Goal: Task Accomplishment & Management: Use online tool/utility

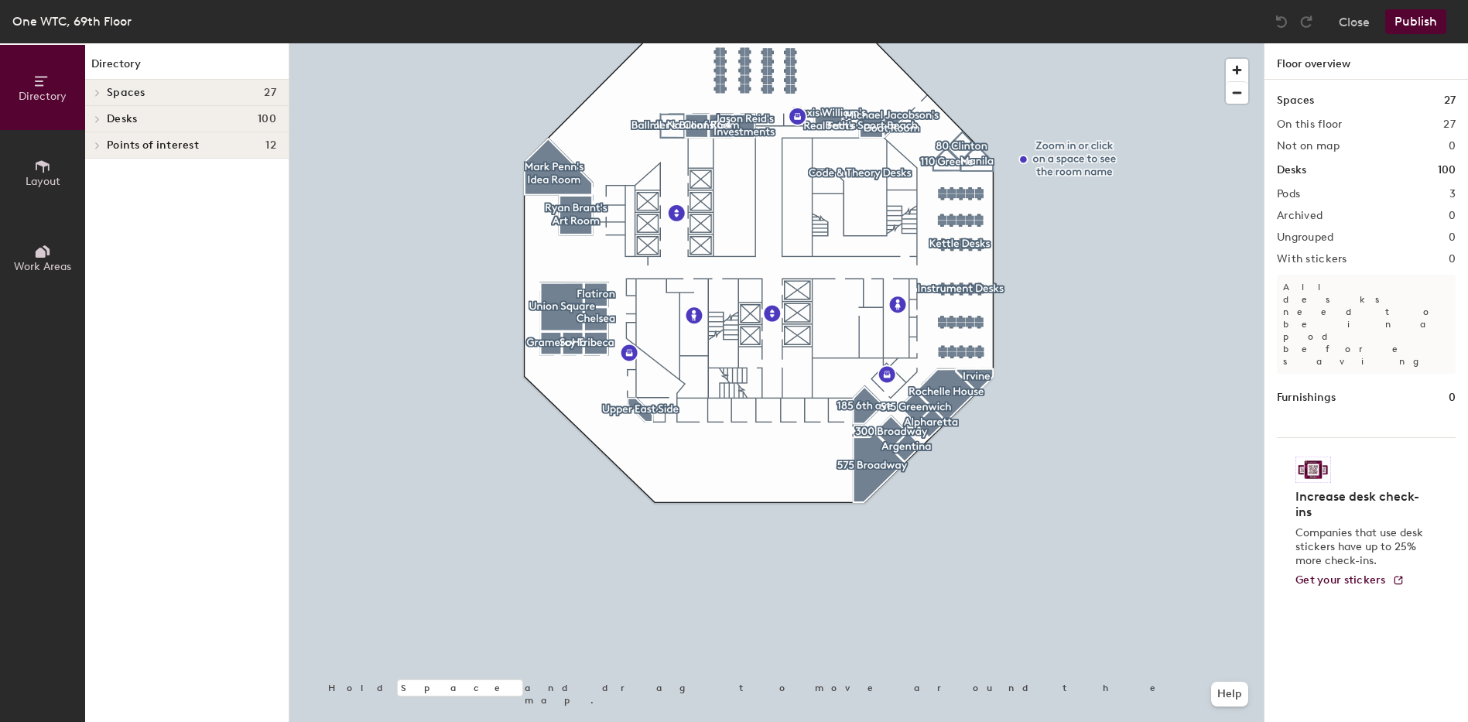
click at [946, 43] on div at bounding box center [776, 43] width 974 height 0
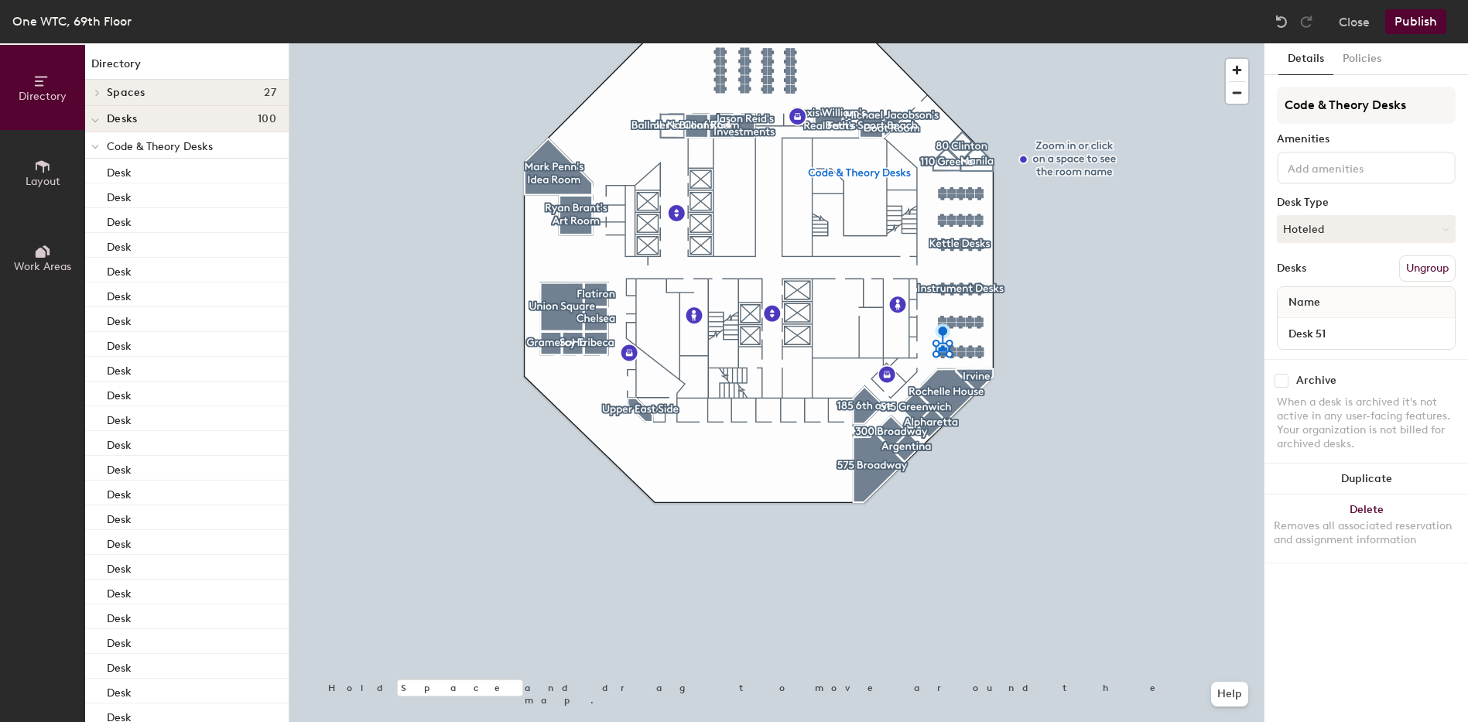
click at [951, 43] on div at bounding box center [776, 43] width 974 height 0
click at [1004, 43] on div at bounding box center [776, 43] width 974 height 0
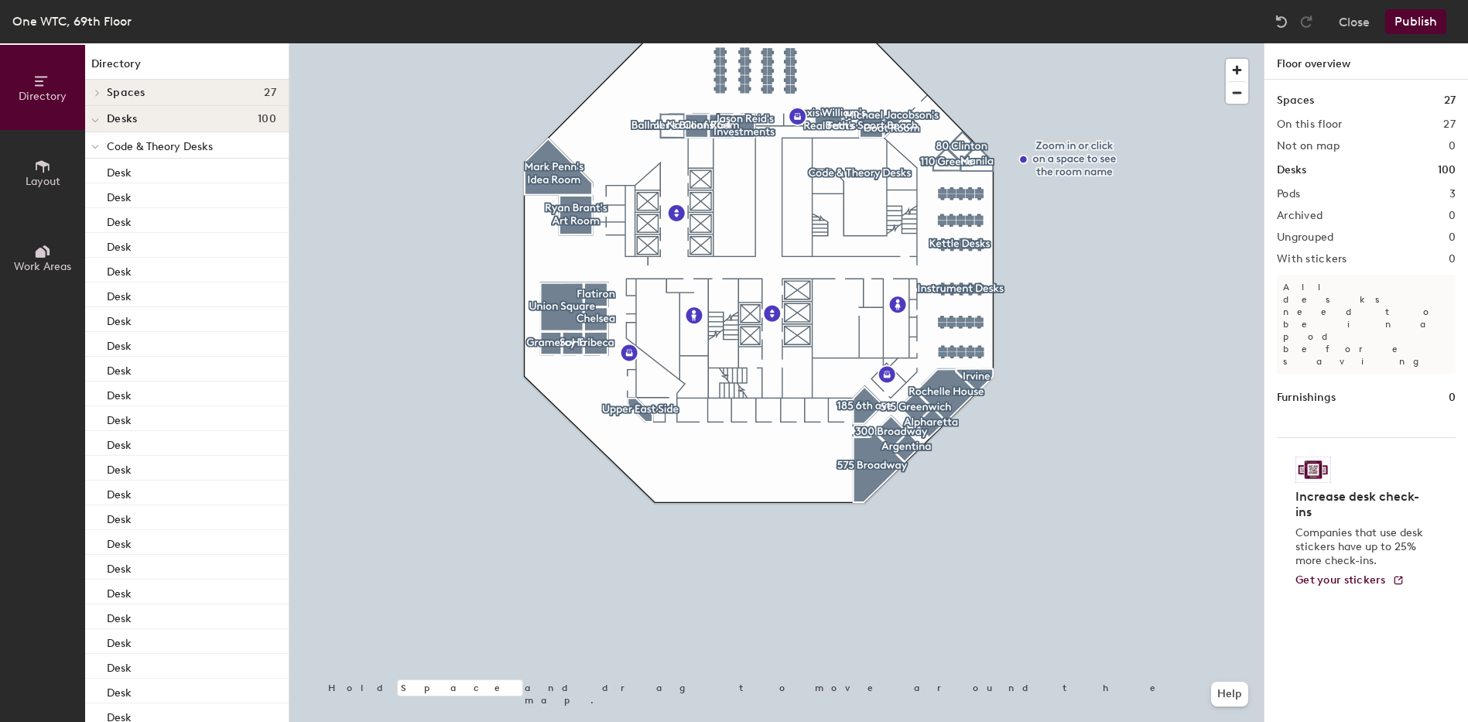
click at [940, 43] on div at bounding box center [776, 43] width 974 height 0
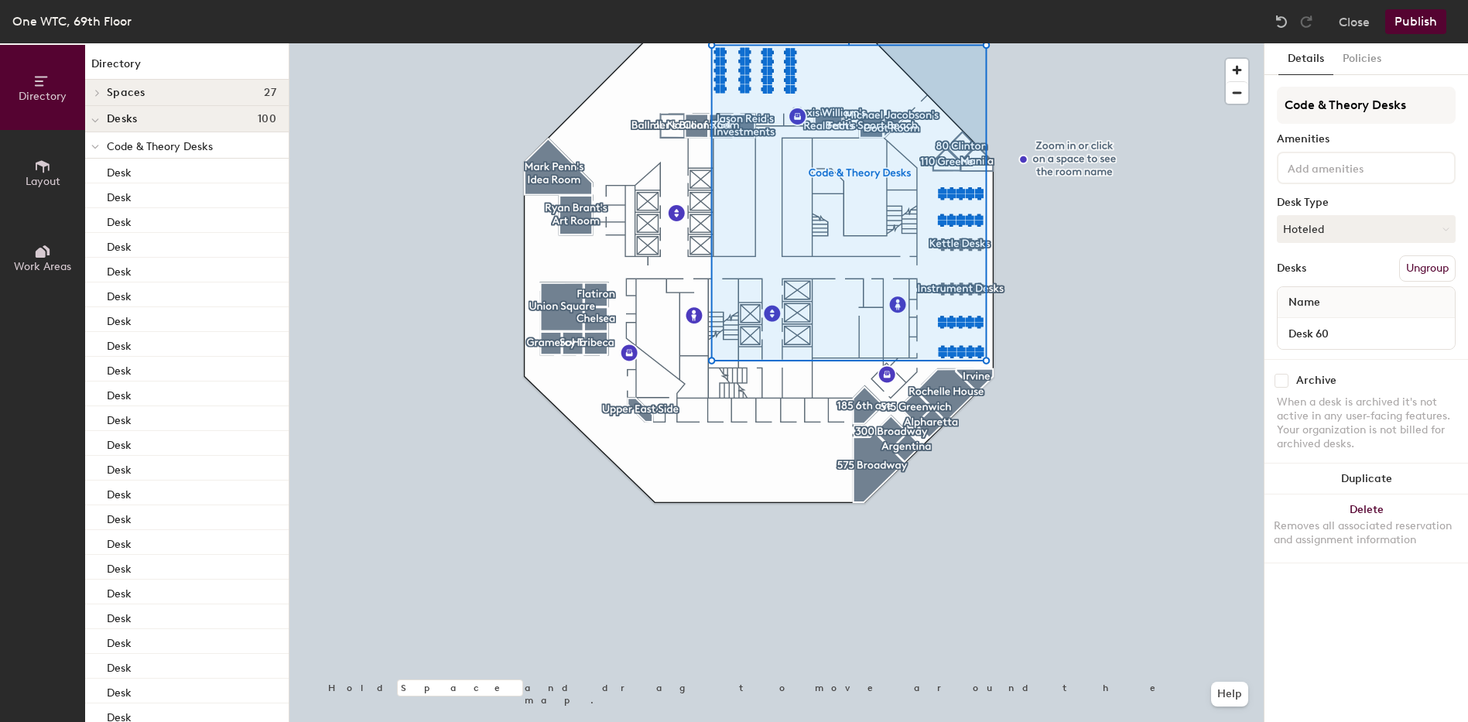
click at [952, 43] on div at bounding box center [776, 43] width 974 height 0
click at [970, 43] on div at bounding box center [776, 43] width 974 height 0
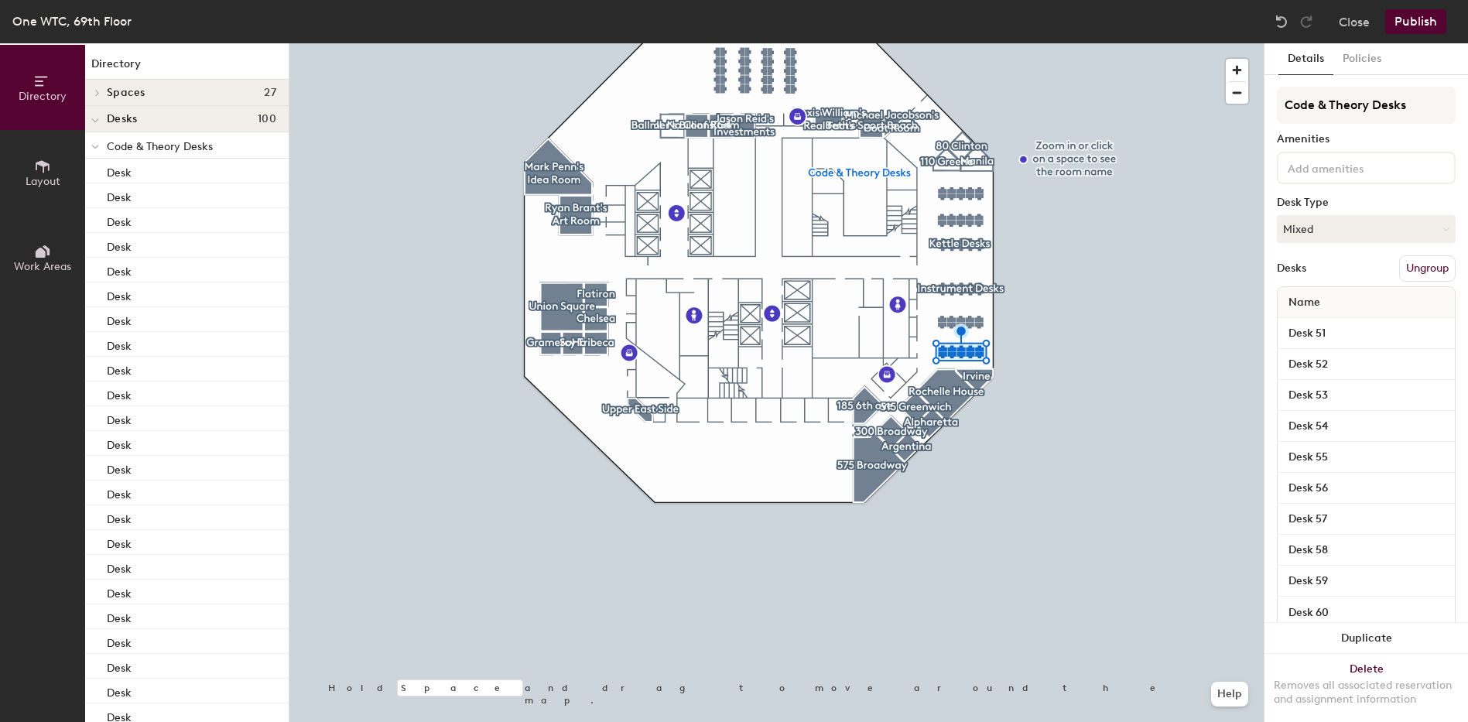
click at [1314, 167] on input at bounding box center [1354, 167] width 139 height 19
type input "mon"
click at [1297, 231] on div "Monitor" at bounding box center [1366, 227] width 174 height 23
click at [1418, 22] on button "Publish" at bounding box center [1415, 21] width 61 height 25
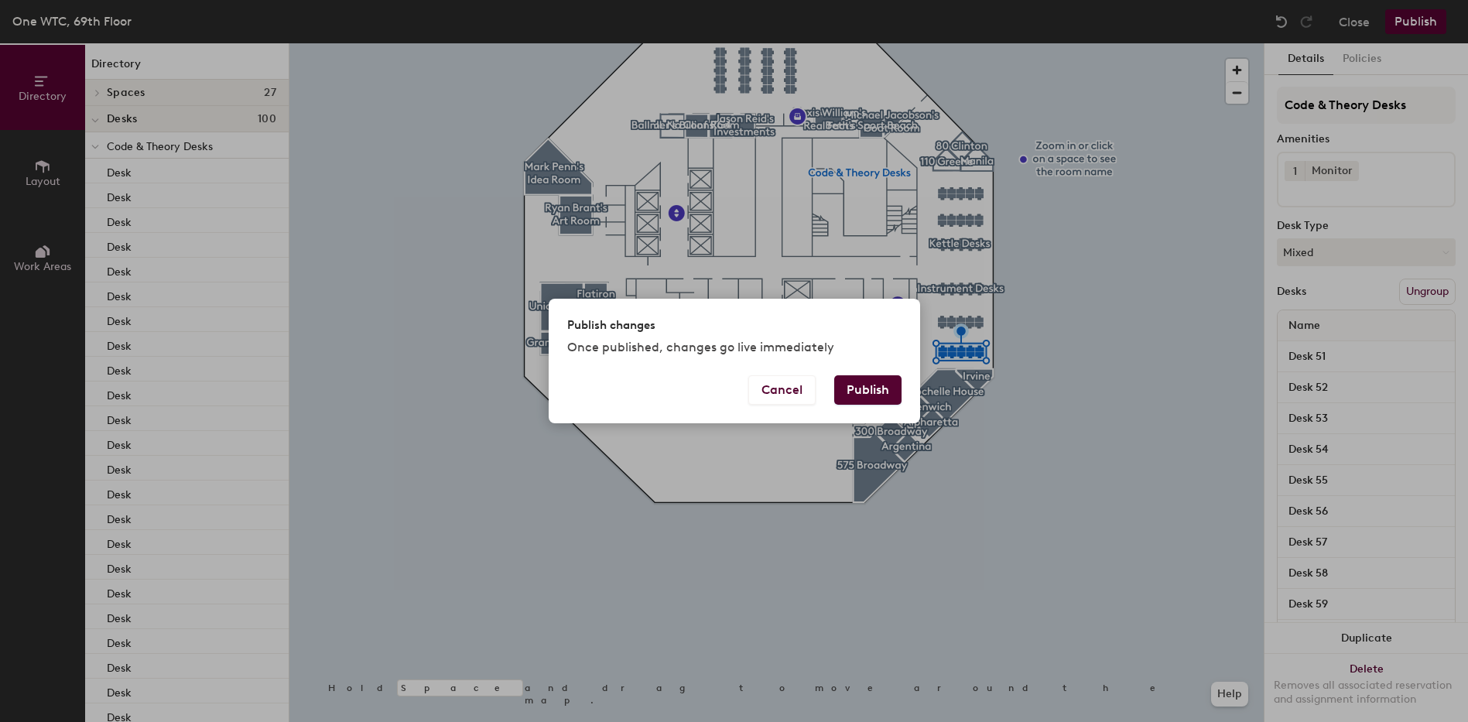
click at [874, 391] on button "Publish" at bounding box center [867, 389] width 67 height 29
